Goal: Navigation & Orientation: Understand site structure

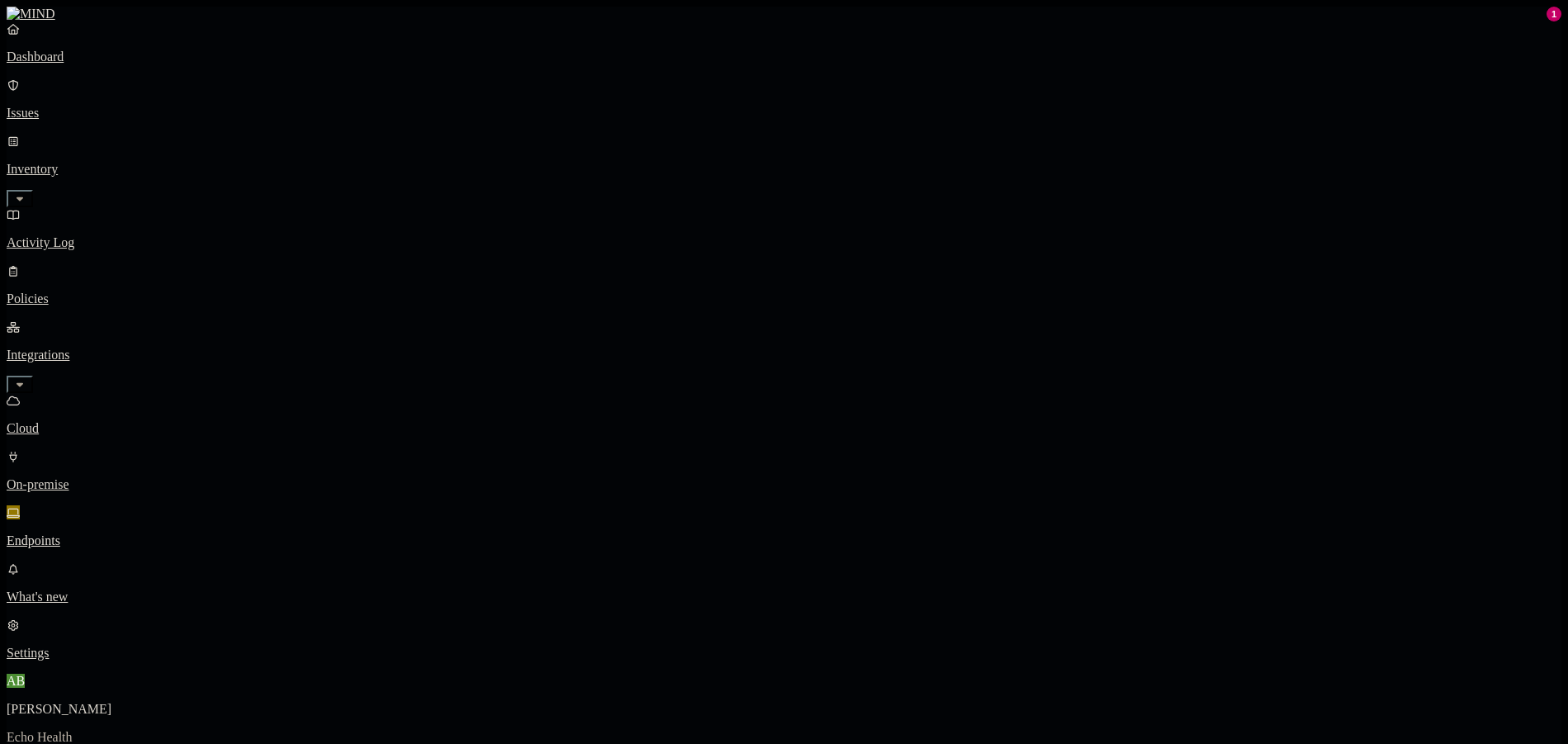
click at [93, 421] on p "Cloud" at bounding box center [784, 429] width 1555 height 15
click at [94, 207] on link "Activity Log" at bounding box center [784, 228] width 1555 height 43
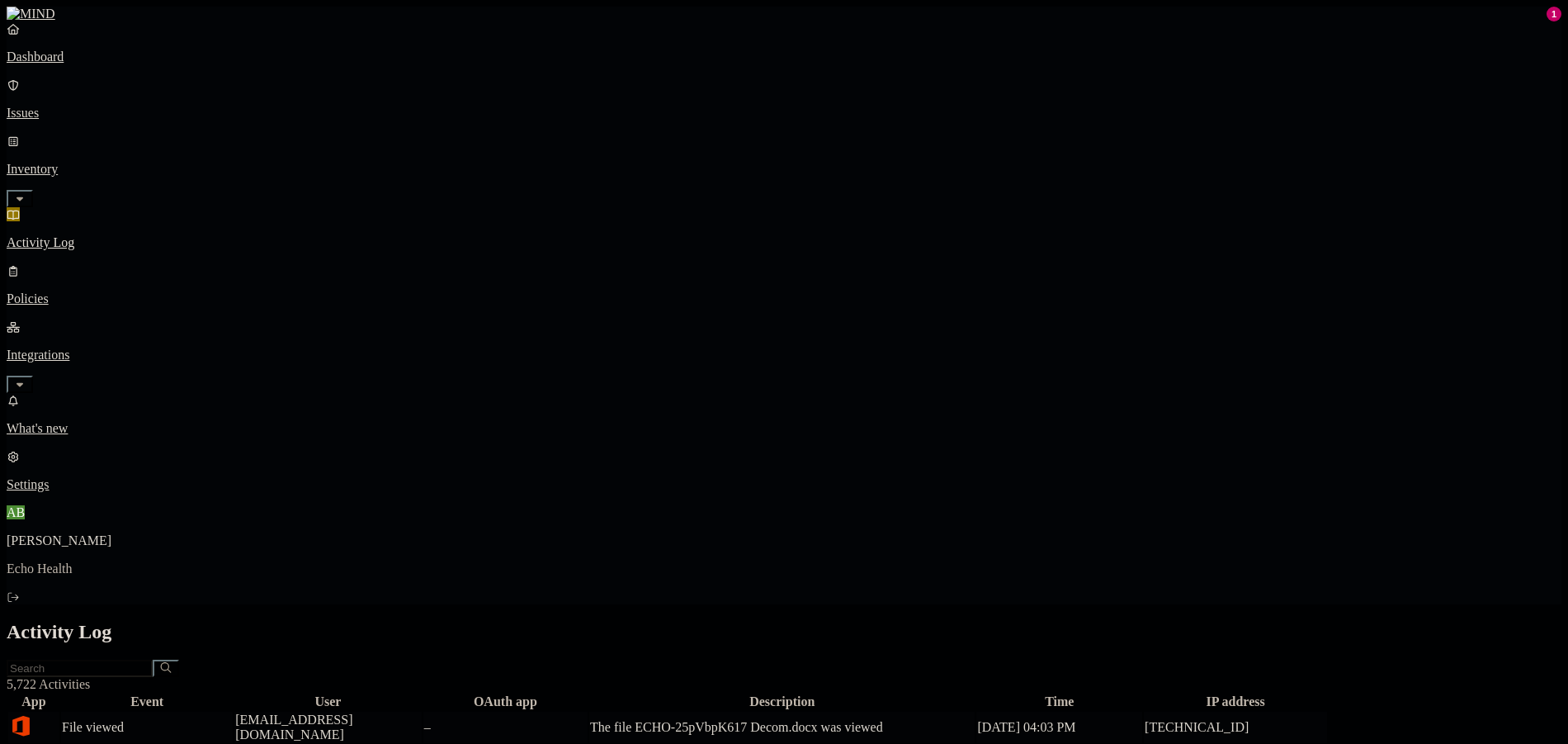
click at [587, 719] on div "–" at bounding box center [505, 727] width 162 height 15
click at [764, 621] on div "Activity Log" at bounding box center [784, 632] width 1555 height 22
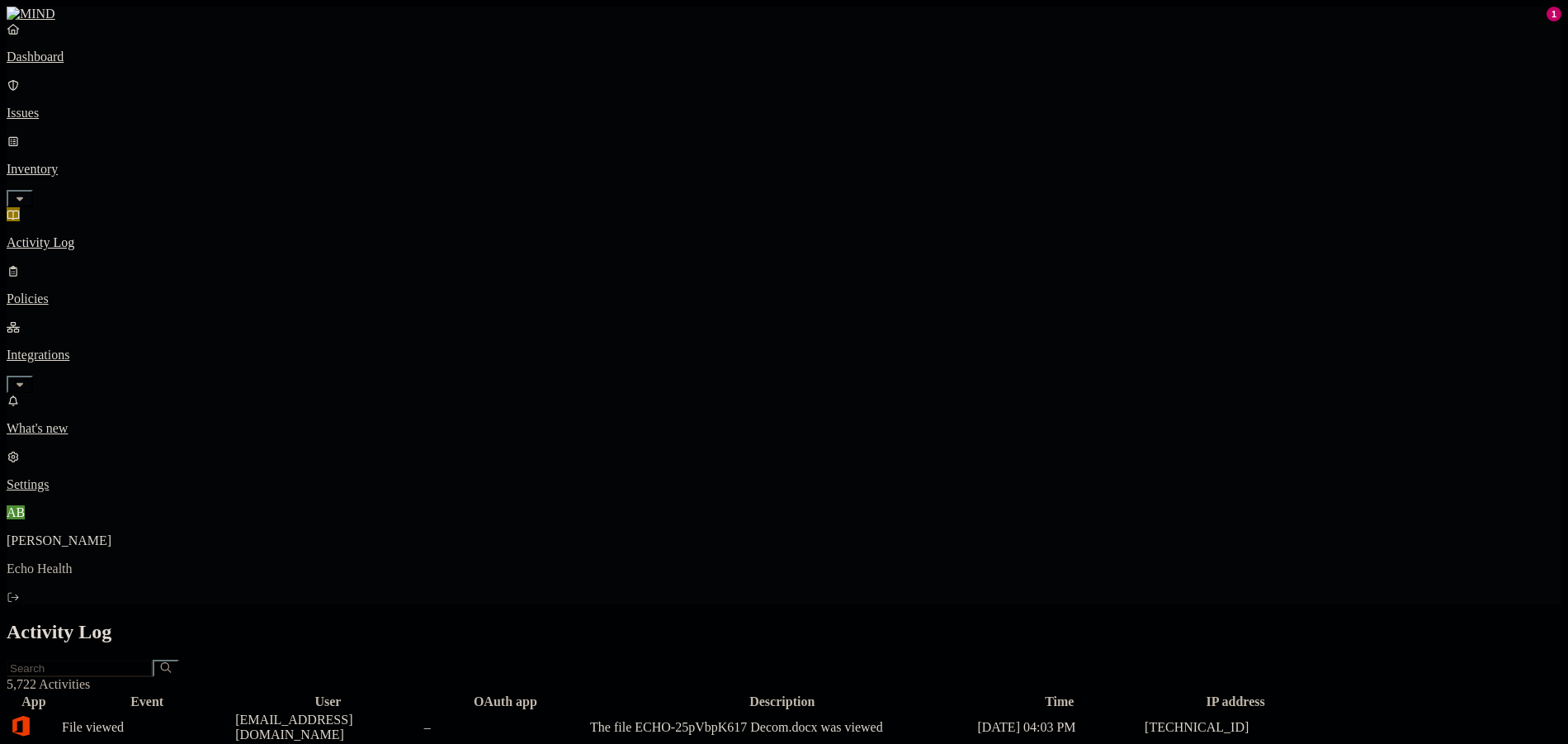
click at [103, 161] on p "Inventory" at bounding box center [784, 169] width 1555 height 15
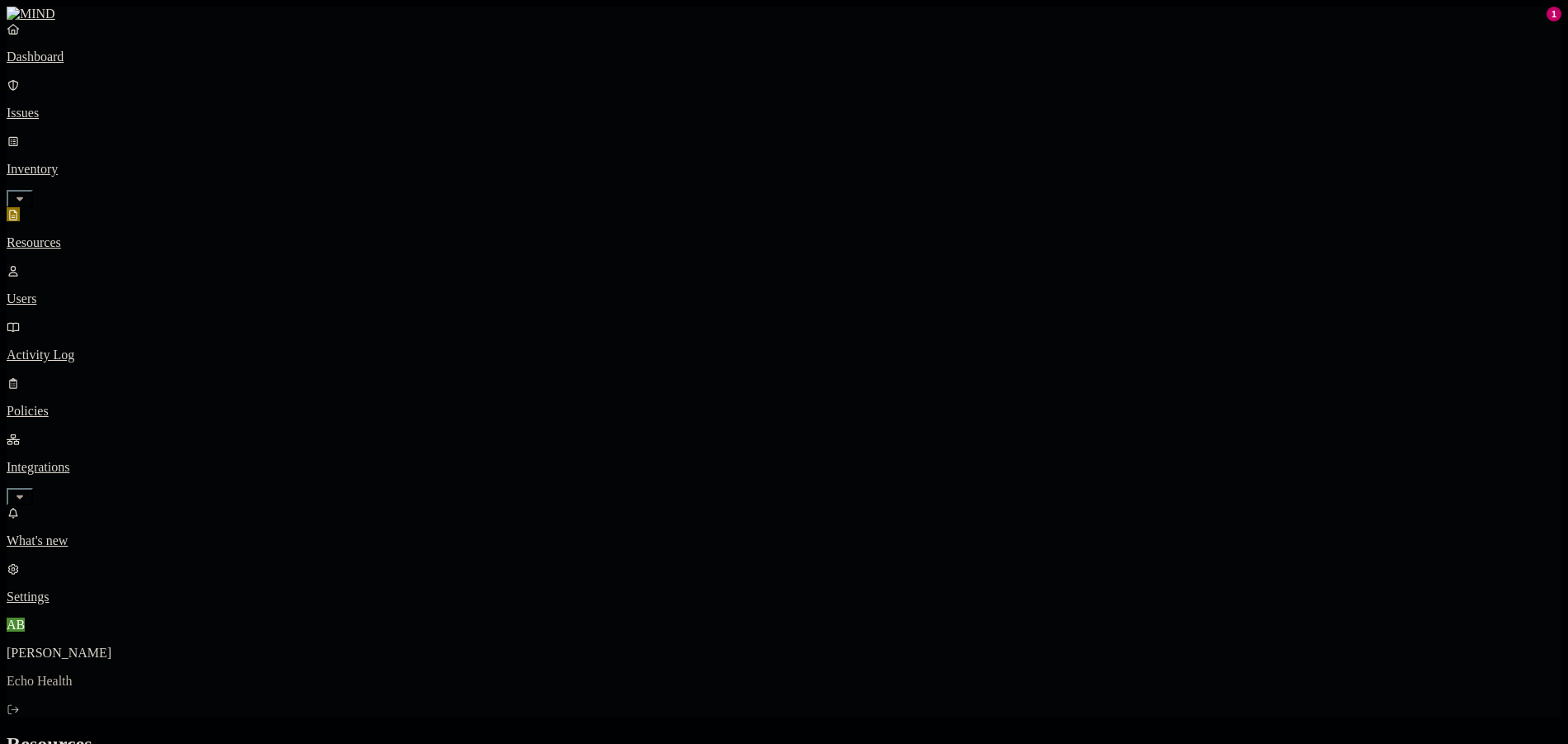
click at [89, 292] on p "Users" at bounding box center [784, 299] width 1555 height 15
click at [101, 235] on p "Resources" at bounding box center [784, 243] width 1555 height 15
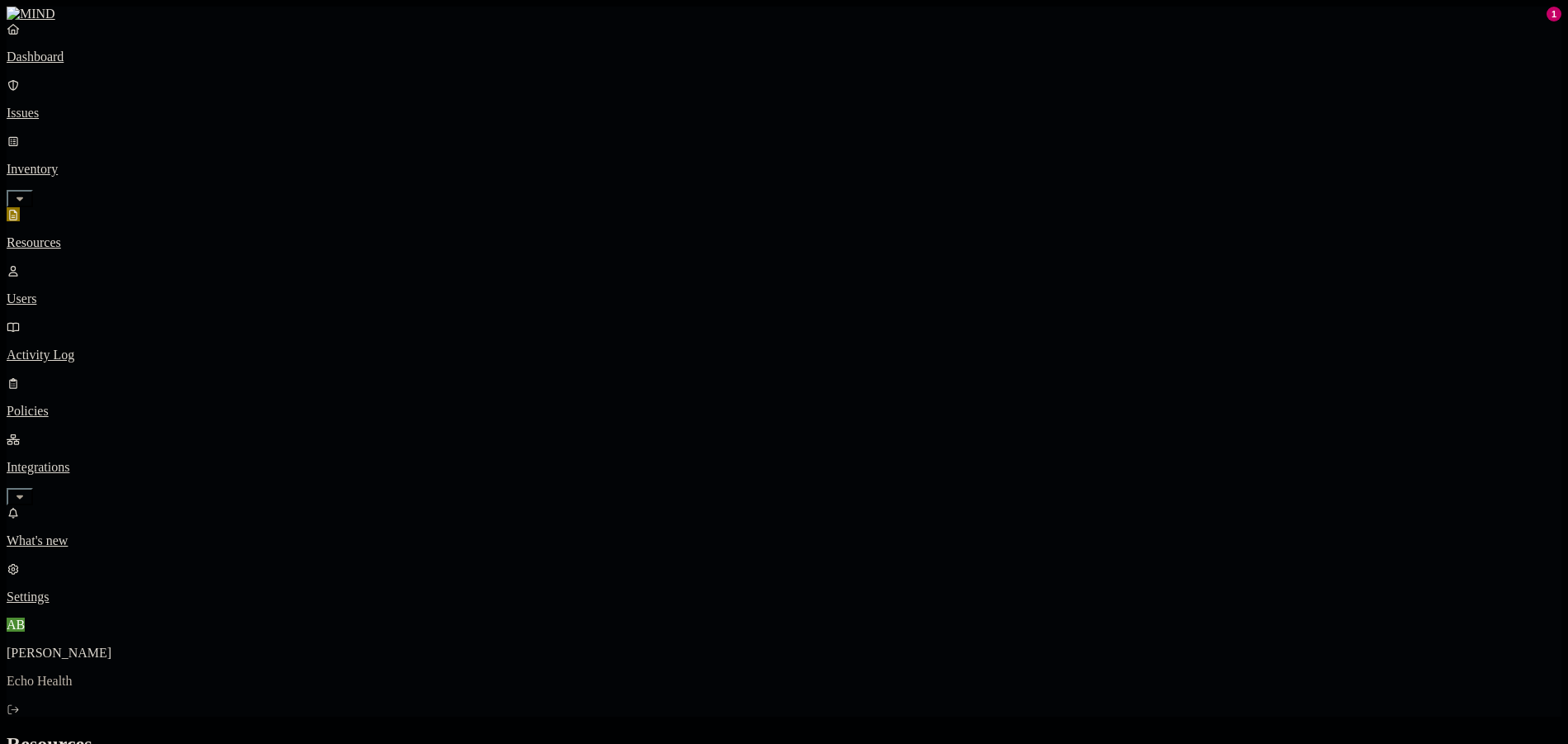
drag, startPoint x: 1088, startPoint y: 16, endPoint x: 1105, endPoint y: 89, distance: 75.0
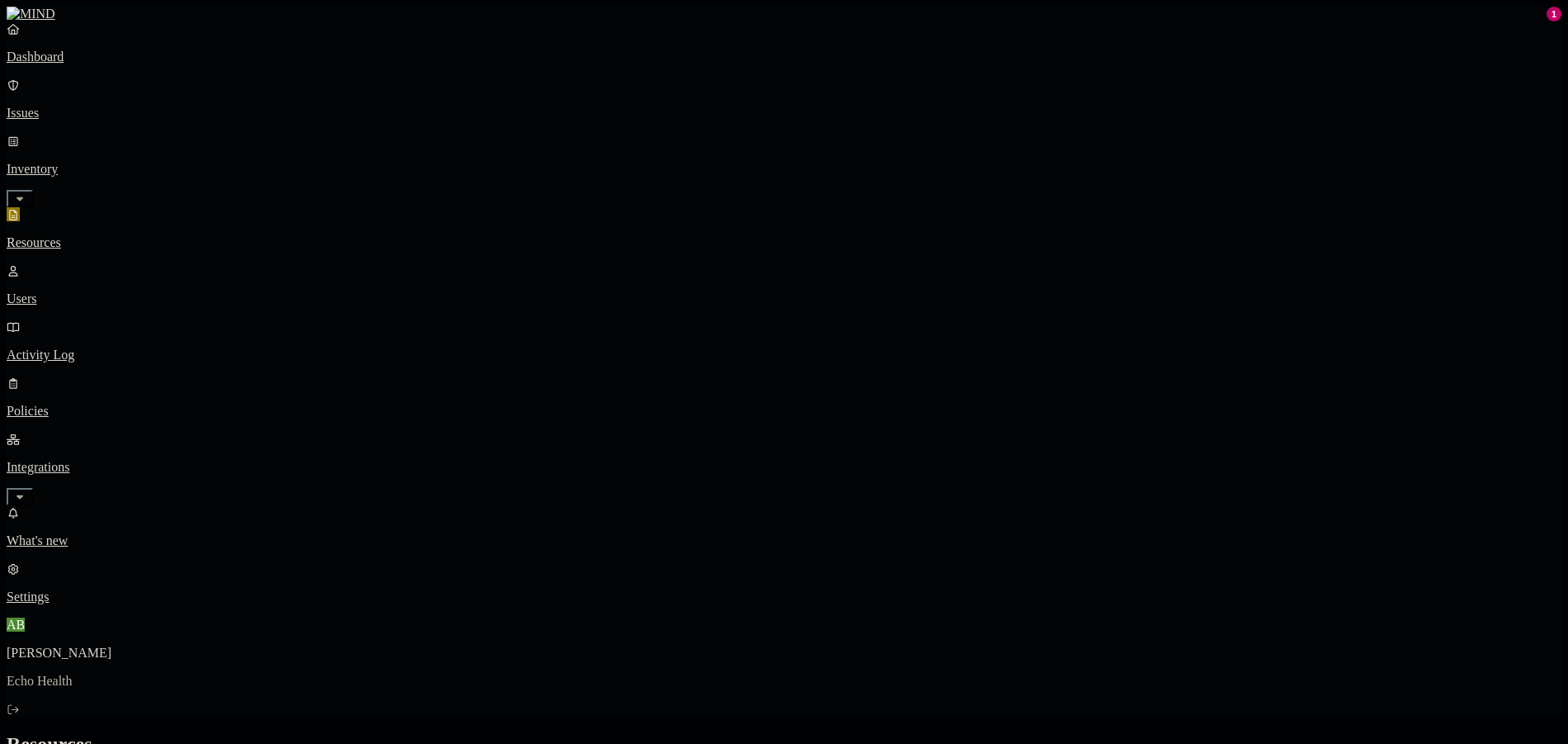
scroll to position [248, 0]
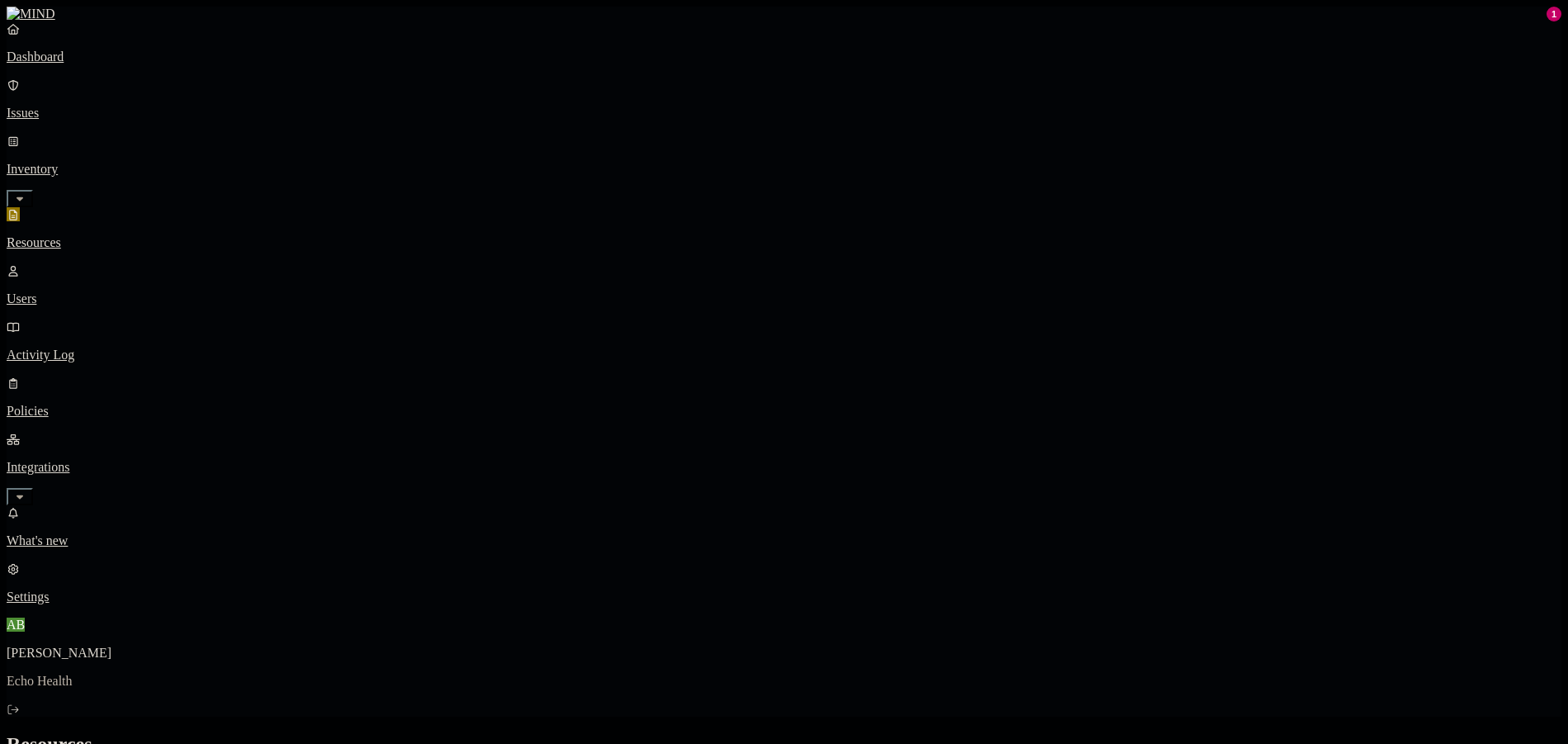
click at [153, 390] on nav "Dashboard Issues Inventory Resources Users Activity Log Policies Integrations W…" at bounding box center [784, 313] width 1555 height 583
click at [91, 292] on p "Users" at bounding box center [784, 299] width 1555 height 15
drag, startPoint x: 263, startPoint y: 54, endPoint x: 107, endPoint y: 49, distance: 156.1
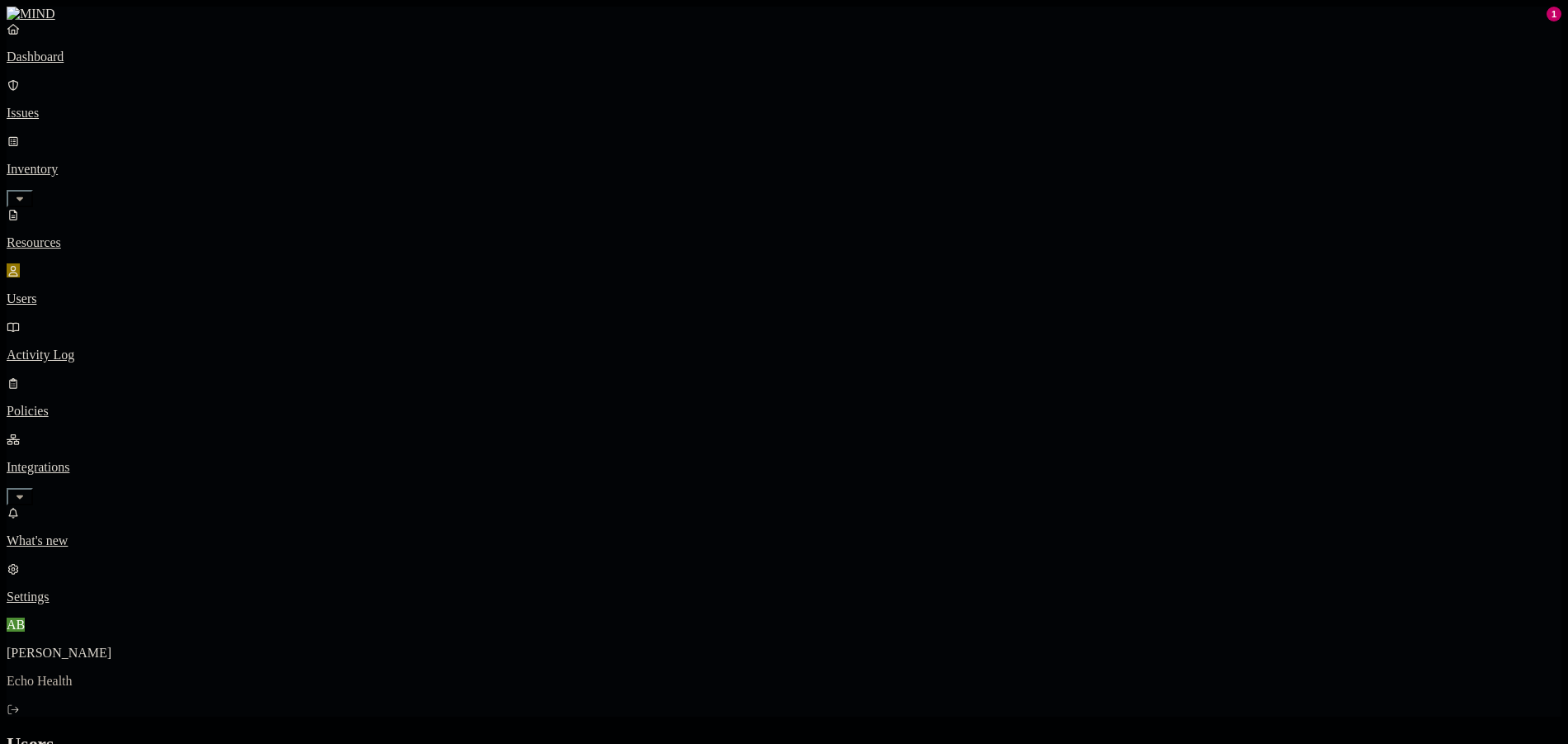
click at [110, 49] on div "Dashboard Issues Inventory Resources Users Activity Log Policies Integrations W…" at bounding box center [784, 510] width 1555 height 1008
type input "[PERSON_NAME]"
click at [94, 65] on p "Dashboard" at bounding box center [784, 57] width 1555 height 15
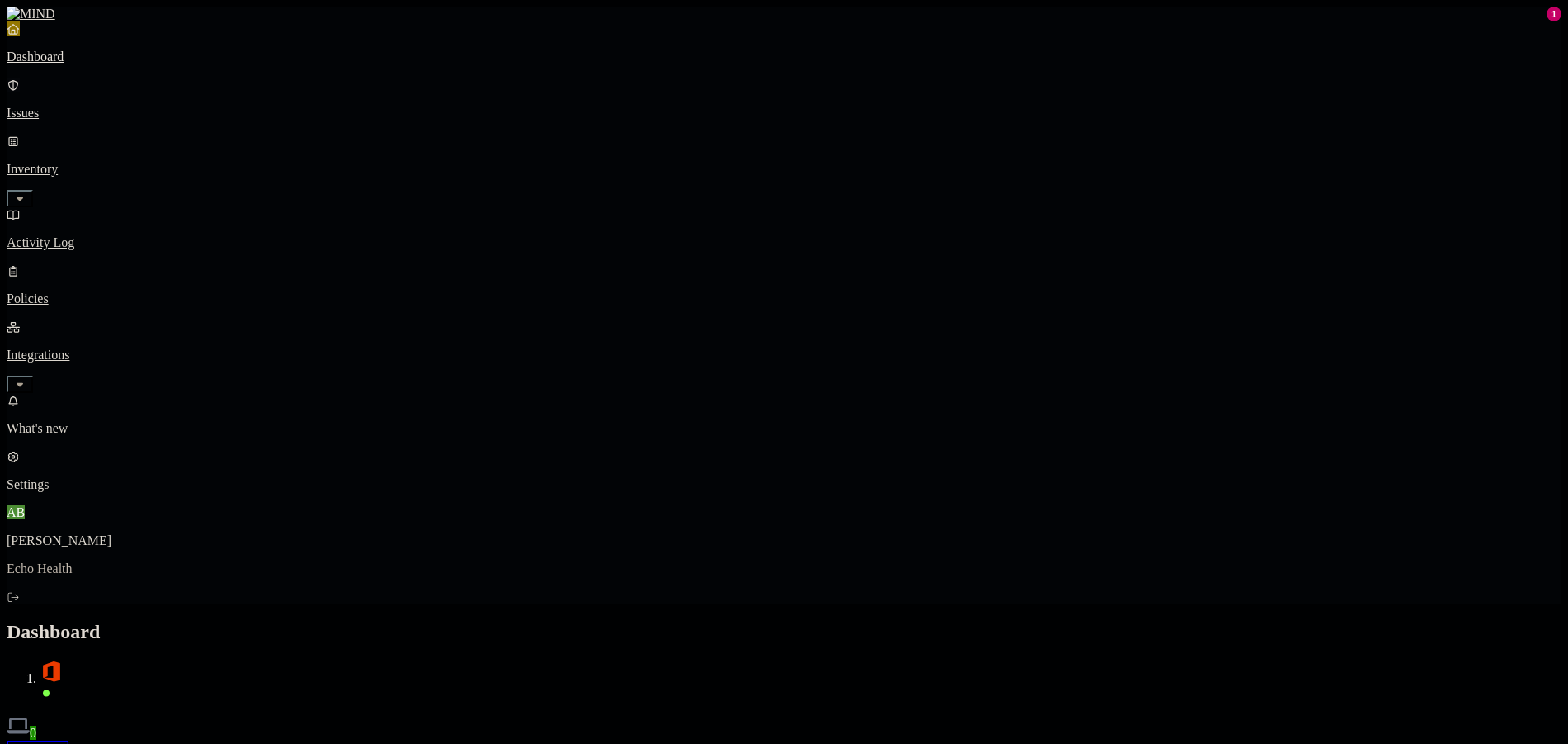
click at [80, 106] on p "Issues" at bounding box center [784, 113] width 1555 height 15
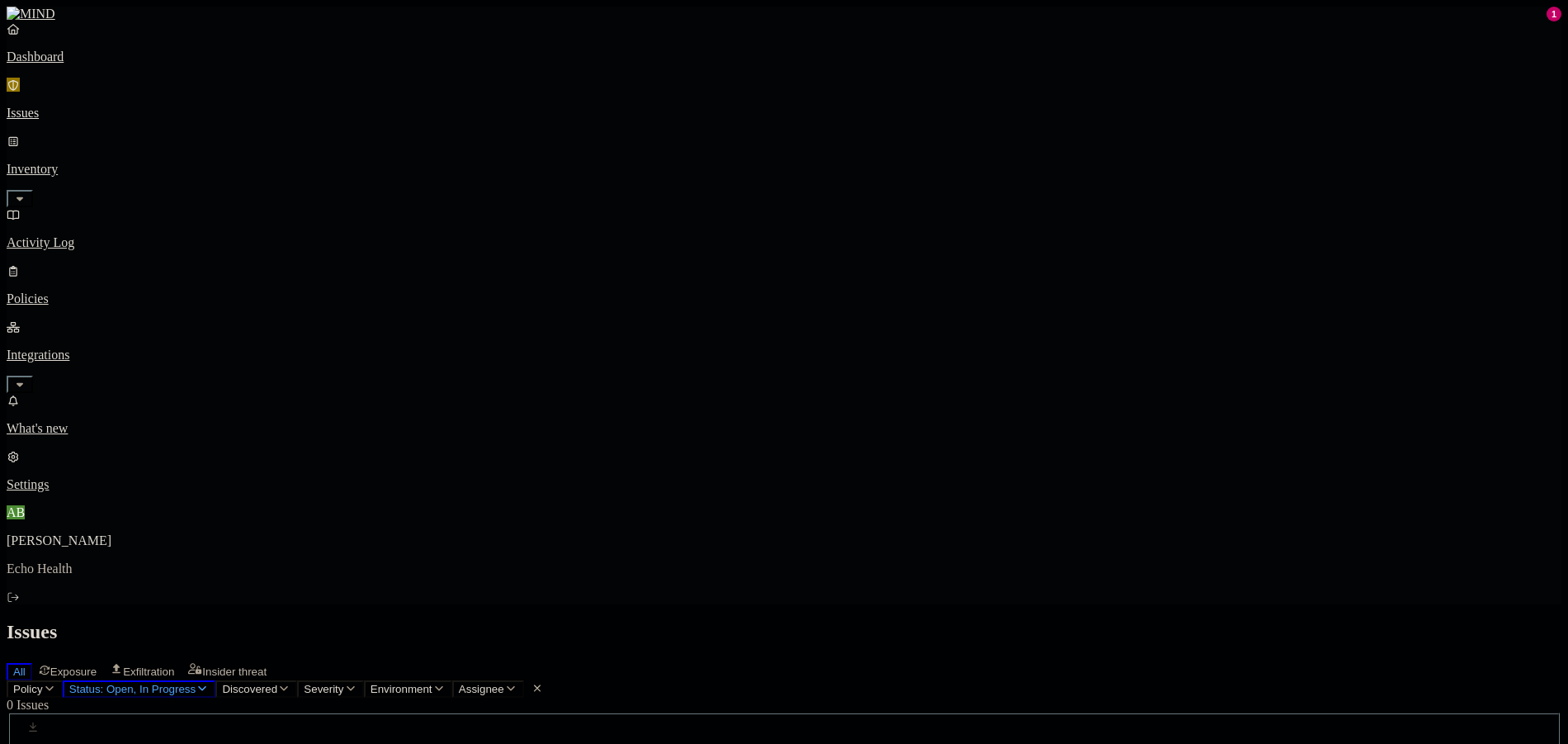
click at [89, 87] on div "Dashboard Issues Inventory Activity Log Policies Integrations" at bounding box center [784, 207] width 1555 height 371
click at [94, 65] on p "Dashboard" at bounding box center [784, 57] width 1555 height 15
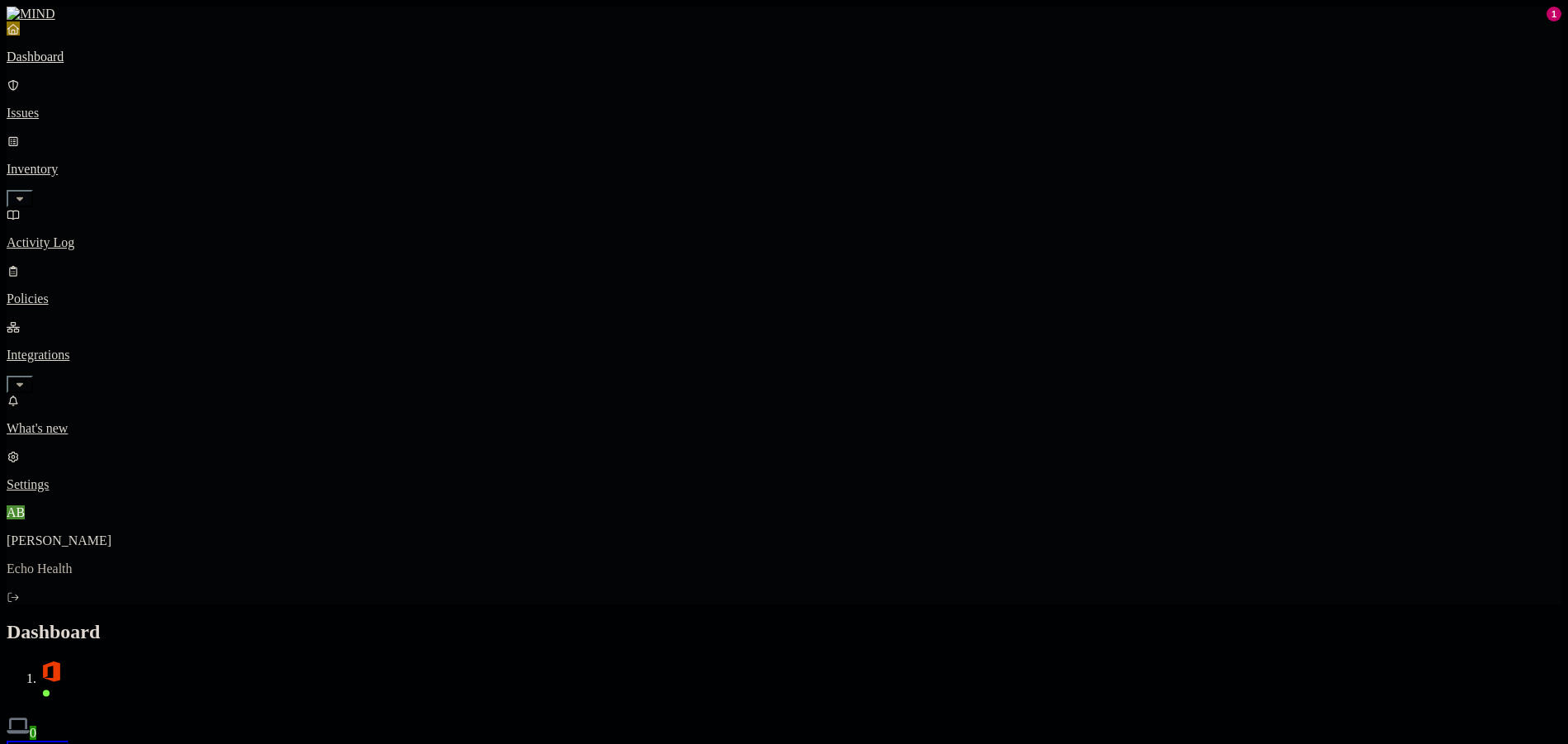
click at [145, 142] on link "Inventory" at bounding box center [784, 170] width 1555 height 71
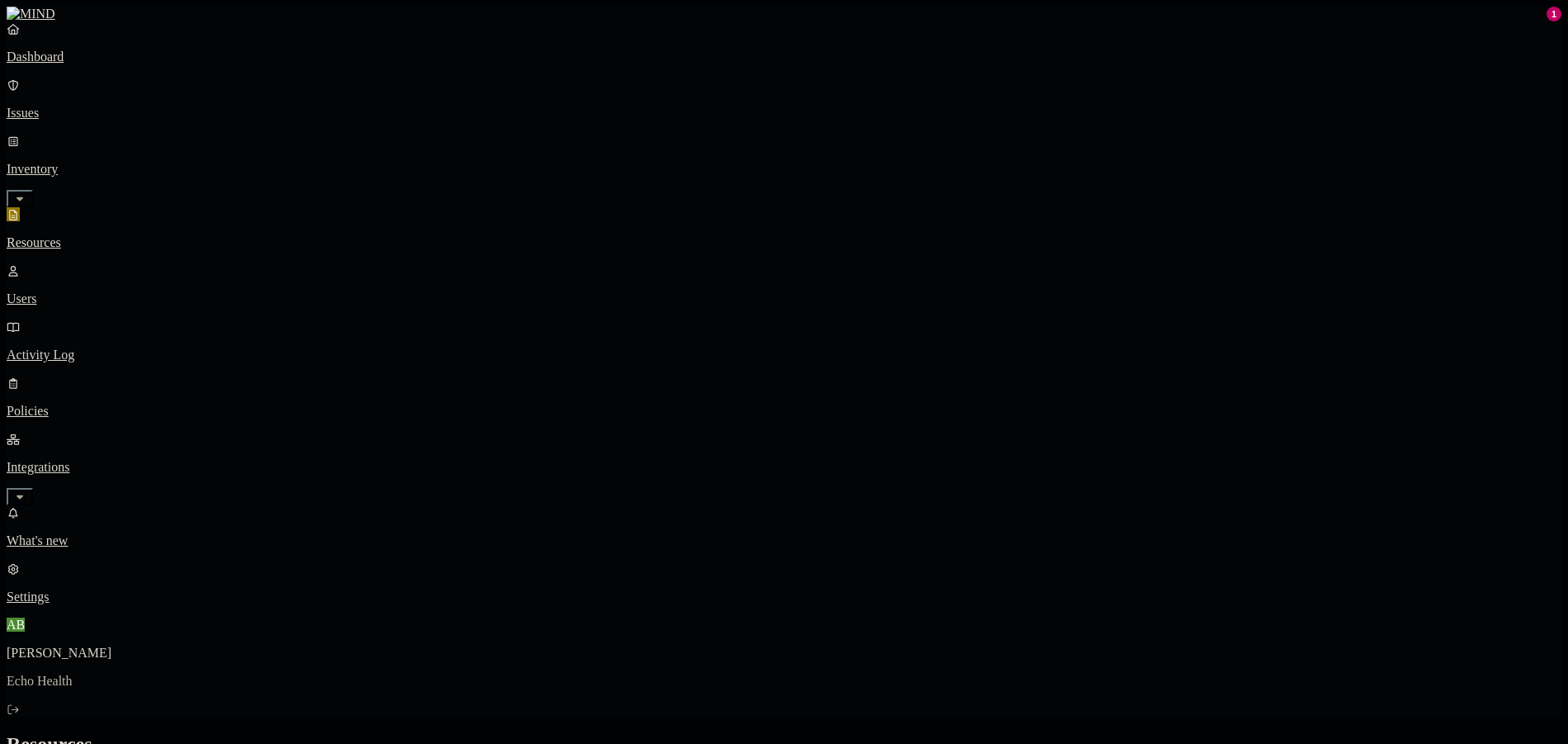
click at [95, 65] on link "Dashboard" at bounding box center [784, 43] width 1555 height 43
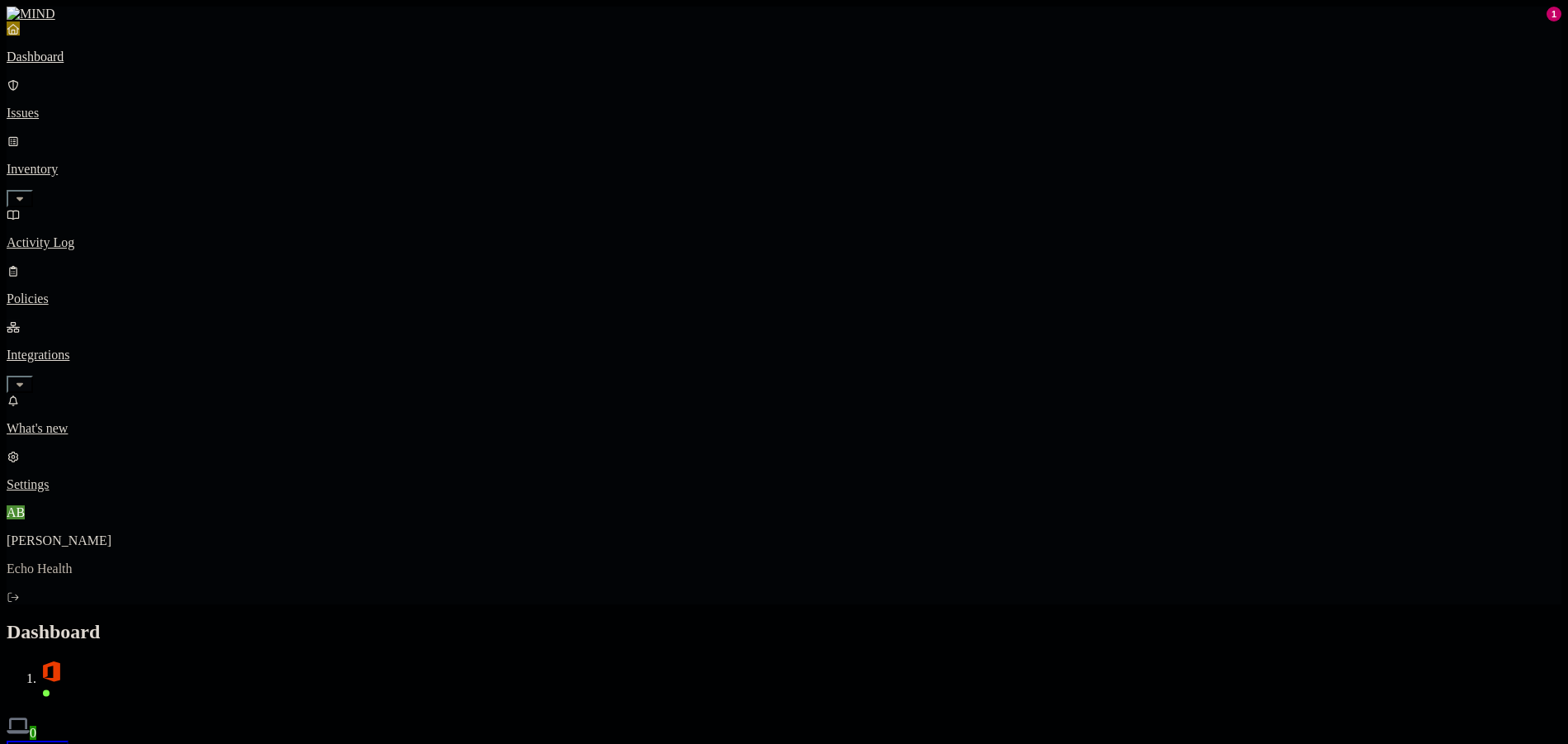
click at [132, 347] on p "Integrations" at bounding box center [784, 355] width 1555 height 15
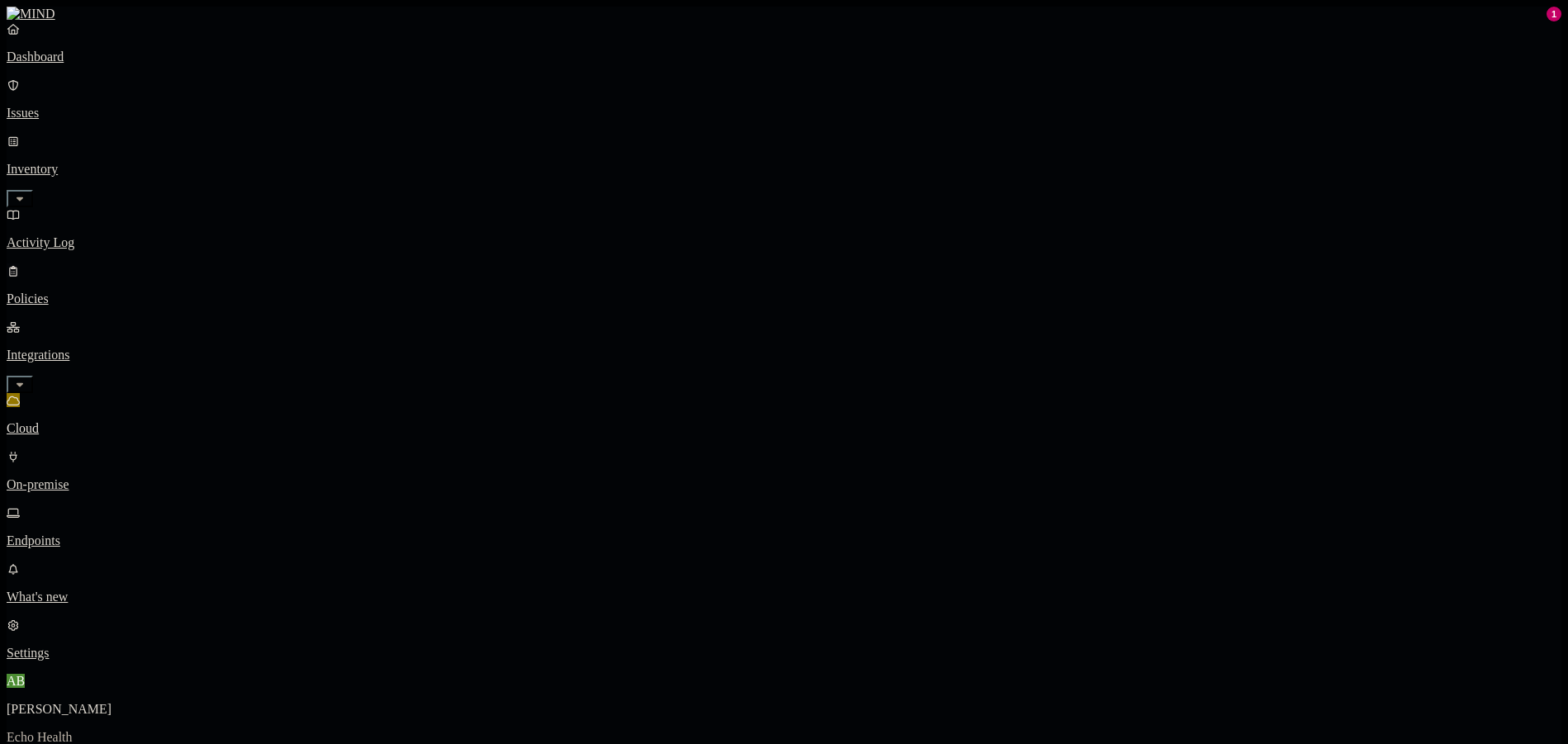
click at [68, 292] on p "Policies" at bounding box center [784, 299] width 1555 height 15
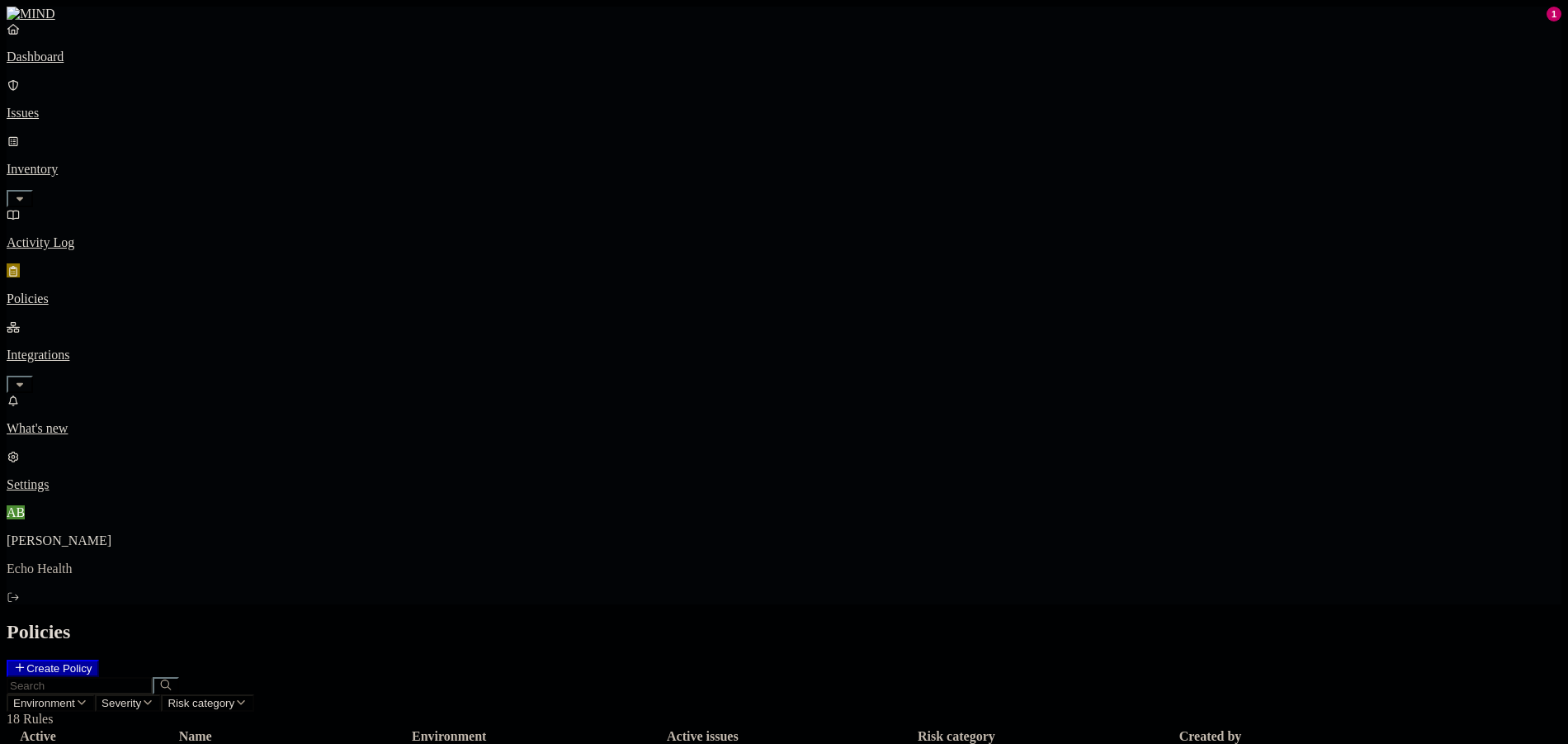
click at [109, 65] on p "Dashboard" at bounding box center [784, 57] width 1555 height 15
